Goal: Task Accomplishment & Management: Use online tool/utility

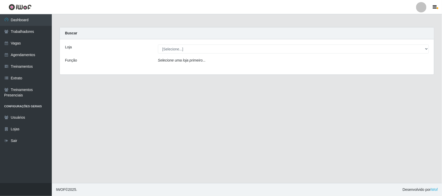
click at [200, 48] on select "[Selecione...] Nordestão - [GEOGRAPHIC_DATA]" at bounding box center [293, 49] width 271 height 9
select select "420"
click at [158, 45] on select "[Selecione...] Nordestão - [GEOGRAPHIC_DATA]" at bounding box center [293, 49] width 271 height 9
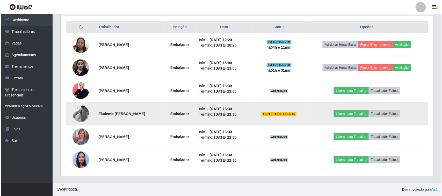
scroll to position [194, 0]
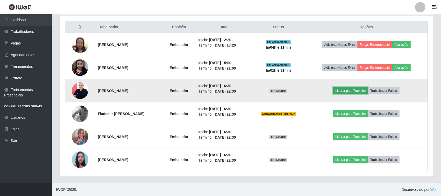
click at [346, 91] on button "Liberar para Trabalho" at bounding box center [350, 90] width 35 height 7
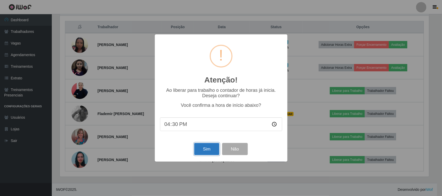
click at [211, 152] on button "Sim" at bounding box center [206, 149] width 25 height 12
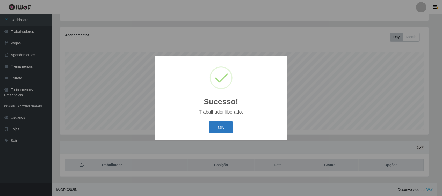
click at [209, 125] on button "OK" at bounding box center [221, 128] width 24 height 12
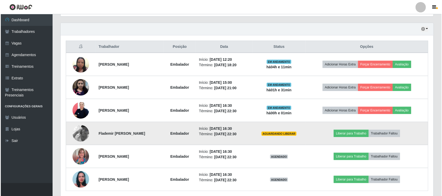
scroll to position [186, 0]
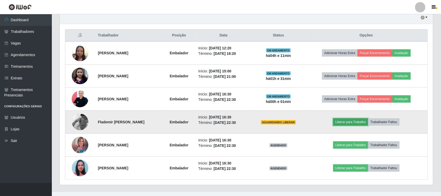
click at [348, 123] on button "Liberar para Trabalho" at bounding box center [350, 122] width 35 height 7
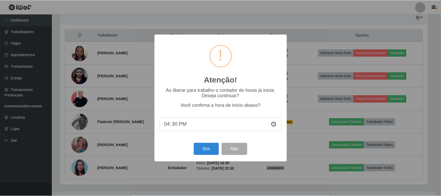
scroll to position [108, 370]
click at [209, 152] on button "Sim" at bounding box center [206, 149] width 25 height 12
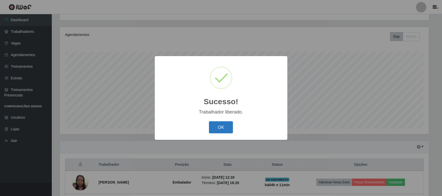
click at [216, 132] on button "OK" at bounding box center [221, 128] width 24 height 12
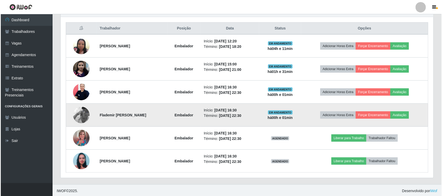
scroll to position [195, 0]
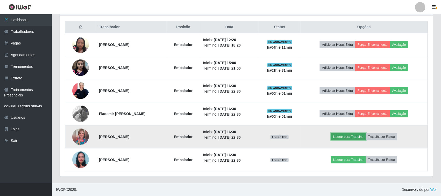
click at [349, 134] on button "Liberar para Trabalho" at bounding box center [348, 136] width 35 height 7
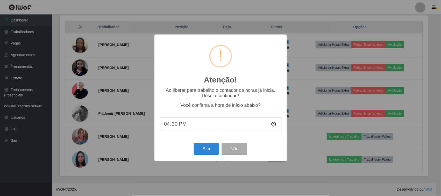
scroll to position [108, 370]
click at [208, 147] on button "Sim" at bounding box center [206, 149] width 25 height 12
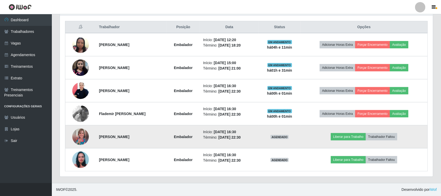
scroll to position [0, 0]
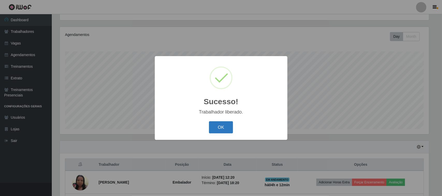
click at [228, 128] on button "OK" at bounding box center [221, 128] width 24 height 12
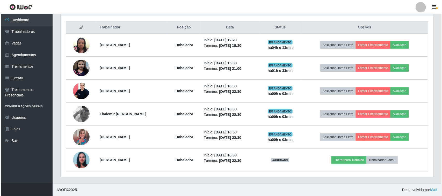
scroll to position [195, 0]
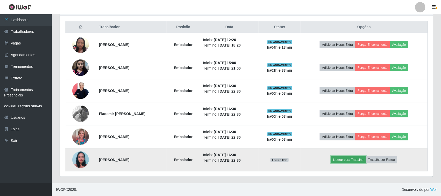
click at [348, 157] on button "Liberar para Trabalho" at bounding box center [348, 160] width 35 height 7
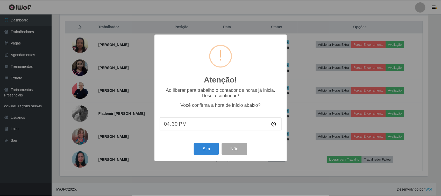
scroll to position [108, 370]
click at [197, 151] on button "Sim" at bounding box center [206, 149] width 25 height 12
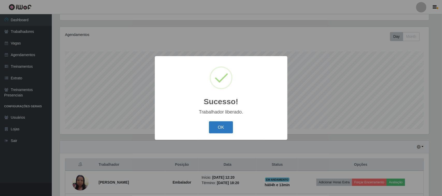
click at [219, 132] on button "OK" at bounding box center [221, 128] width 24 height 12
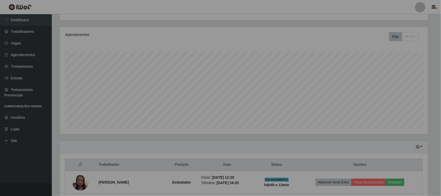
scroll to position [108, 373]
